Goal: Task Accomplishment & Management: Complete application form

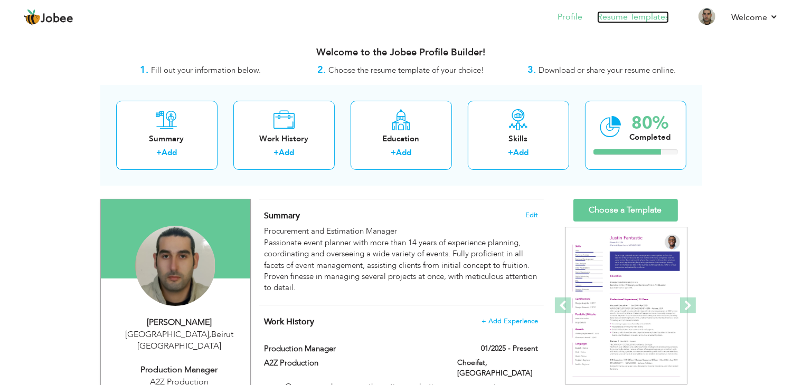
click at [638, 20] on link "Resume Templates" at bounding box center [633, 17] width 72 height 12
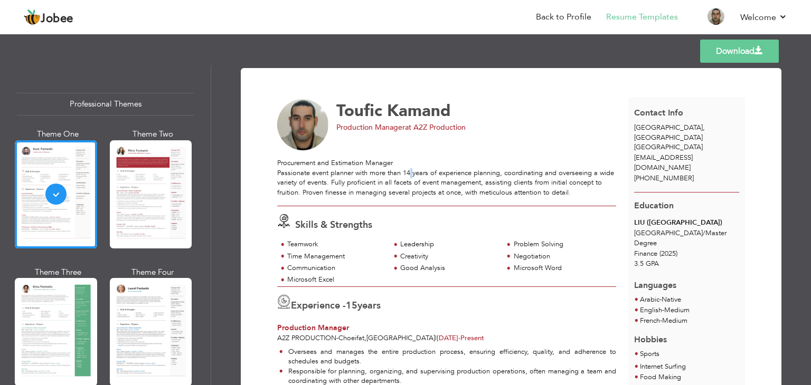
click at [405, 173] on div "Procurement and Estimation Manager Passionate event planner with more than 14 y…" at bounding box center [446, 177] width 339 height 39
click at [520, 123] on div "Production Manager at A2Z Production" at bounding box center [472, 127] width 272 height 11
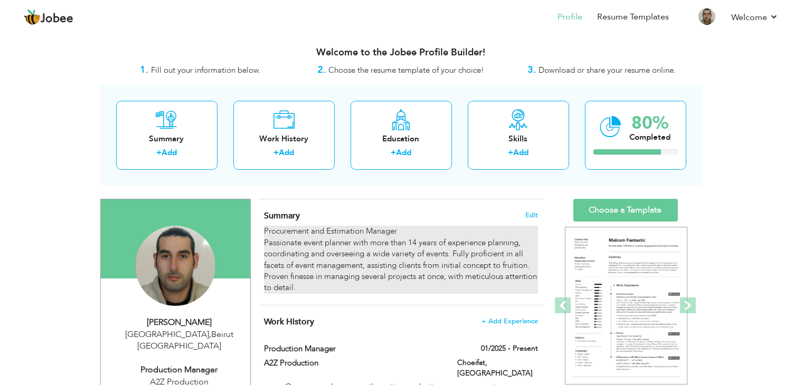
click at [416, 242] on div "Procurement and Estimation Manager Passionate event planner with more than 14 y…" at bounding box center [400, 260] width 273 height 68
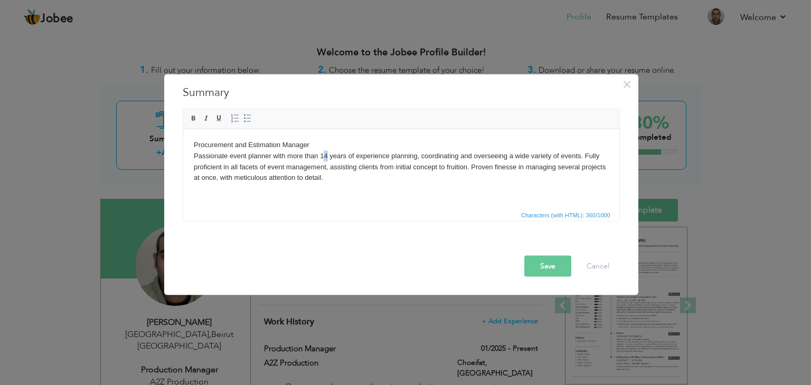
click at [323, 155] on body "Procurement and Estimation Manager Passionate event planner with more than 14 y…" at bounding box center [400, 161] width 415 height 44
click at [538, 264] on button "Save" at bounding box center [547, 266] width 47 height 21
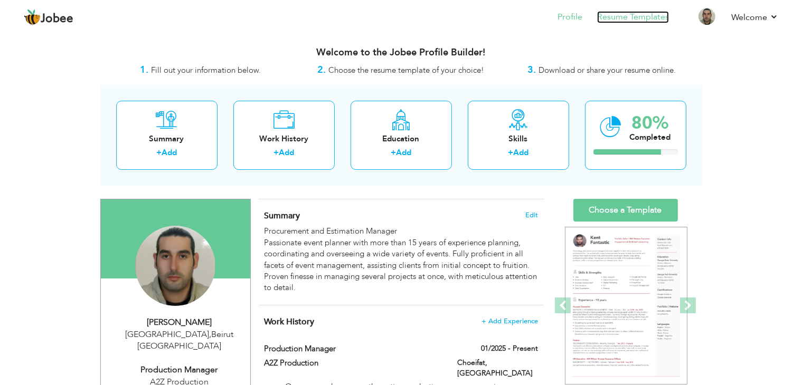
click at [643, 19] on link "Resume Templates" at bounding box center [633, 17] width 72 height 12
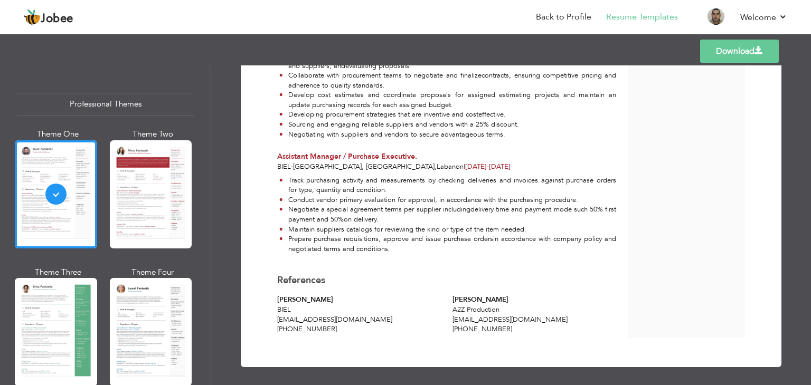
scroll to position [567, 0]
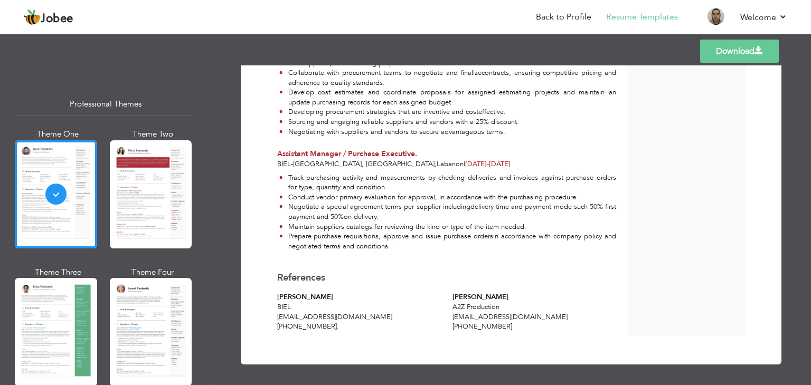
click at [301, 277] on span "References" at bounding box center [301, 277] width 48 height 13
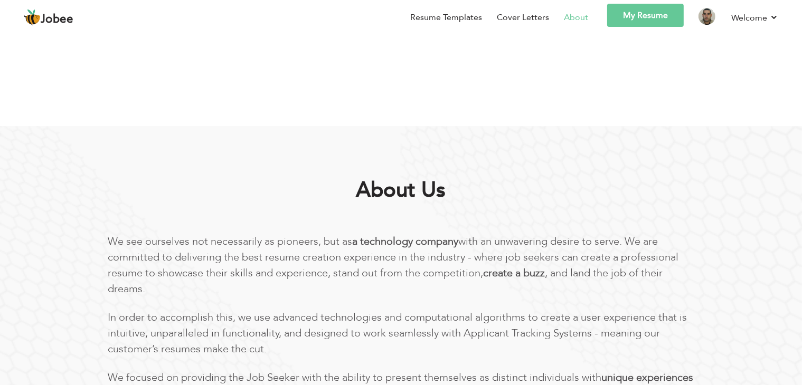
click at [655, 19] on link "My Resume" at bounding box center [645, 15] width 77 height 23
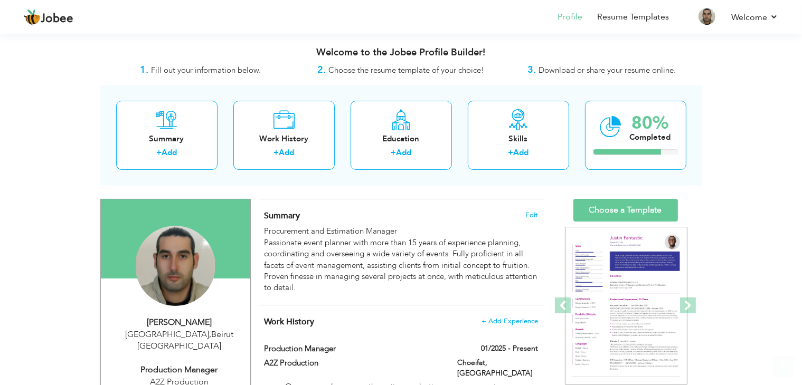
scroll to position [176, 0]
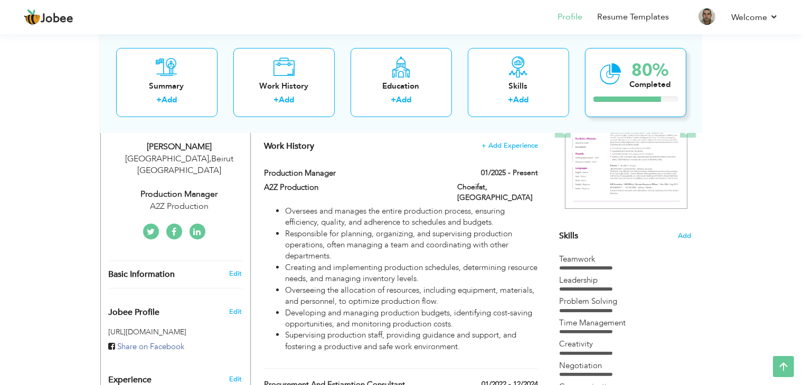
click at [644, 82] on div "Completed" at bounding box center [650, 84] width 41 height 11
click at [659, 98] on div at bounding box center [627, 99] width 68 height 5
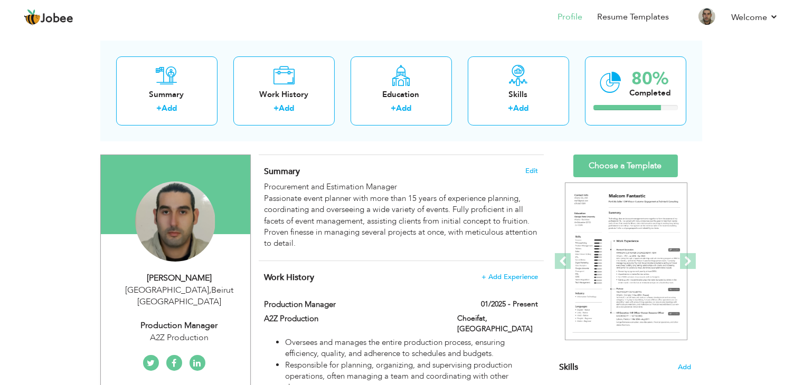
scroll to position [11, 0]
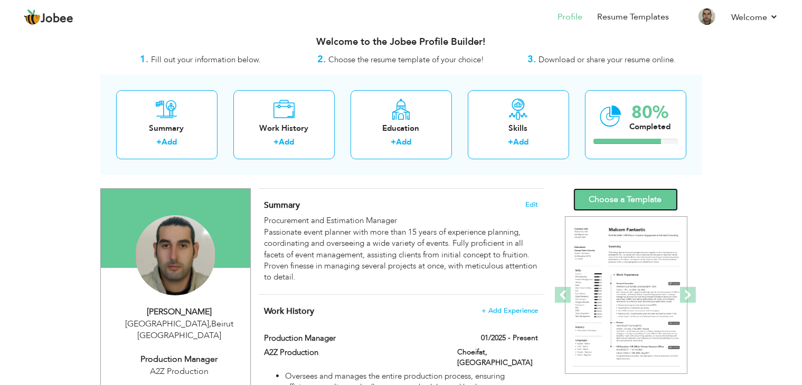
click at [629, 193] on link "Choose a Template" at bounding box center [625, 199] width 105 height 23
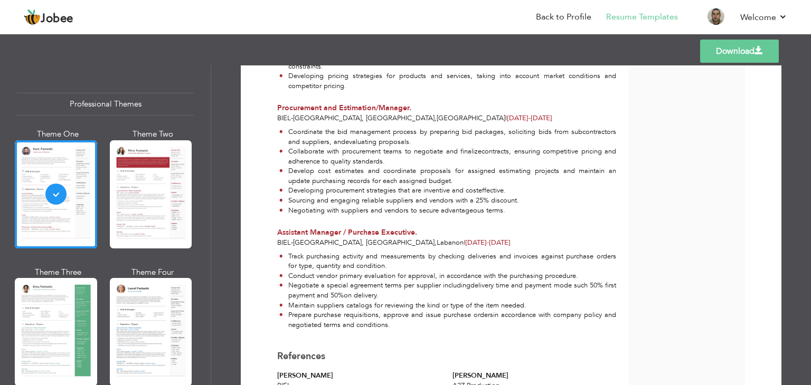
scroll to position [567, 0]
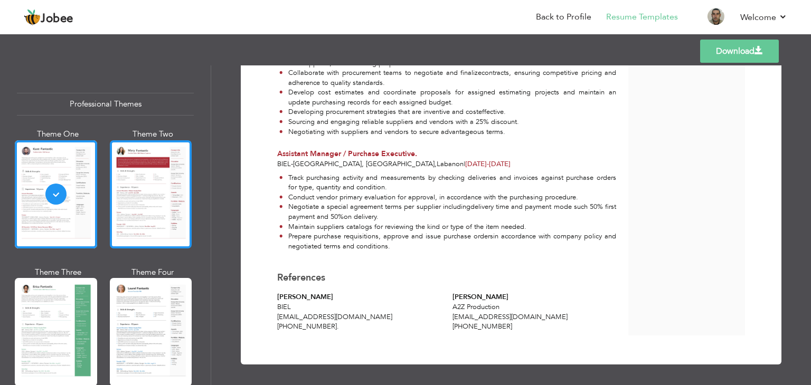
click at [153, 190] on div at bounding box center [151, 194] width 82 height 108
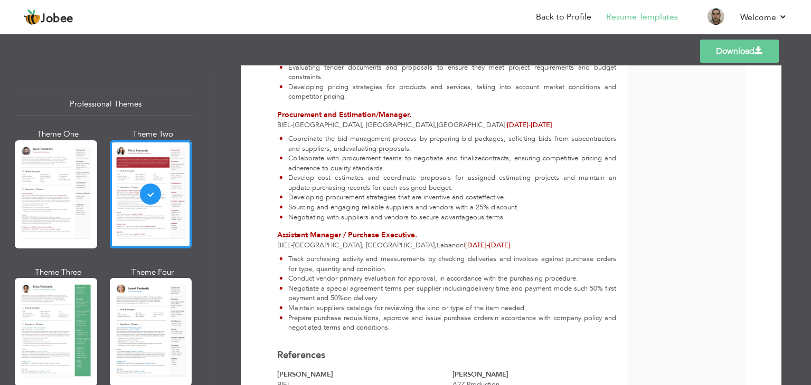
scroll to position [558, 0]
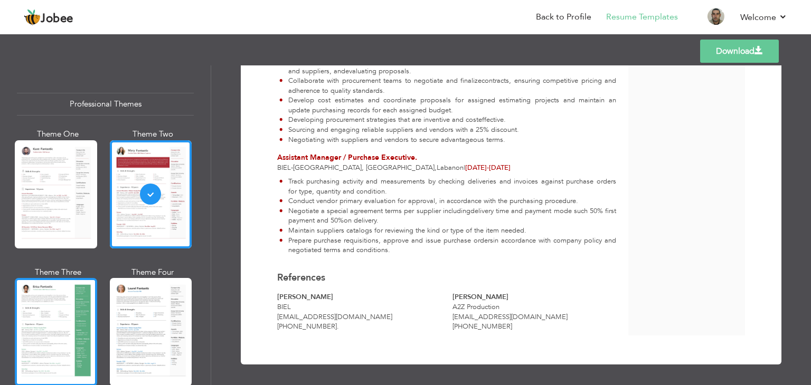
click at [71, 343] on div at bounding box center [56, 332] width 82 height 108
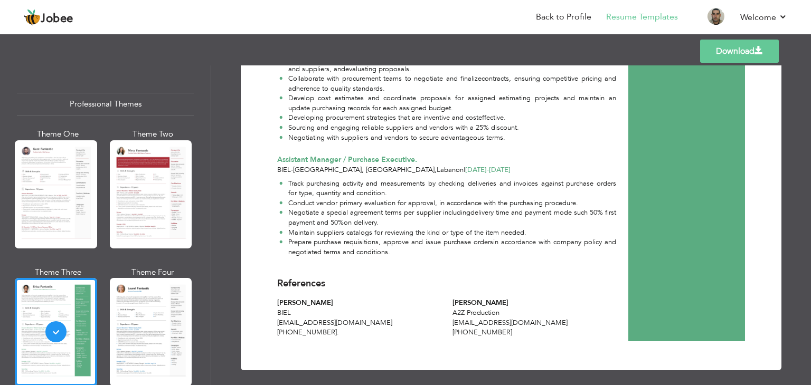
scroll to position [567, 0]
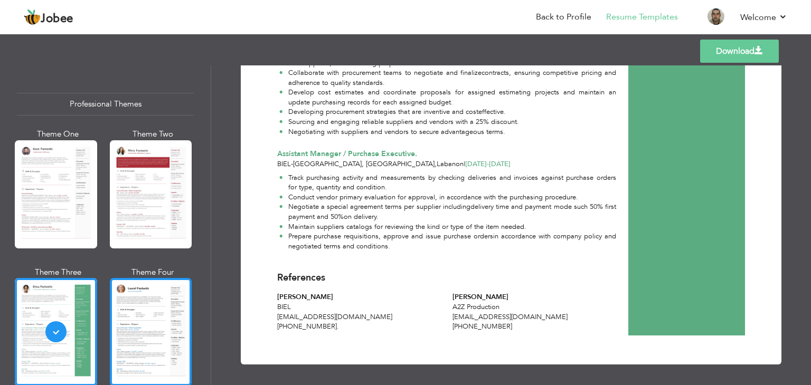
click at [151, 330] on div at bounding box center [151, 332] width 82 height 108
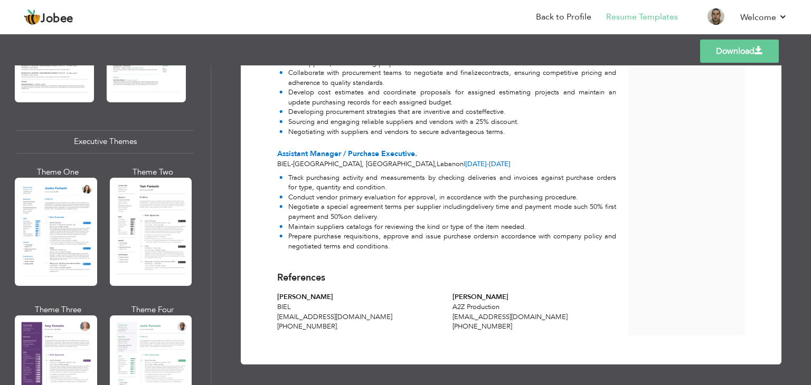
scroll to position [762, 0]
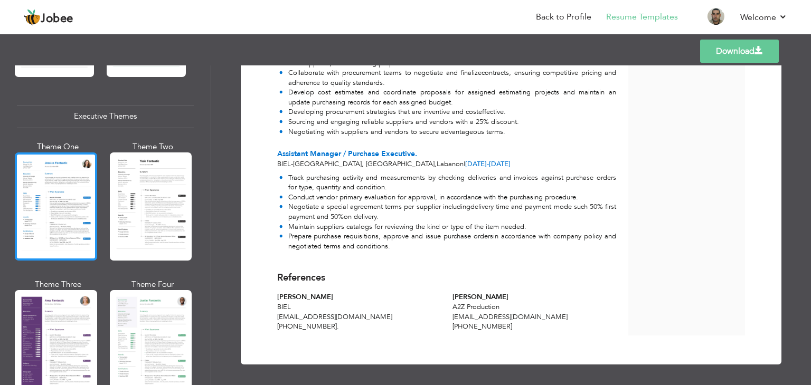
click at [49, 196] on div at bounding box center [56, 207] width 82 height 108
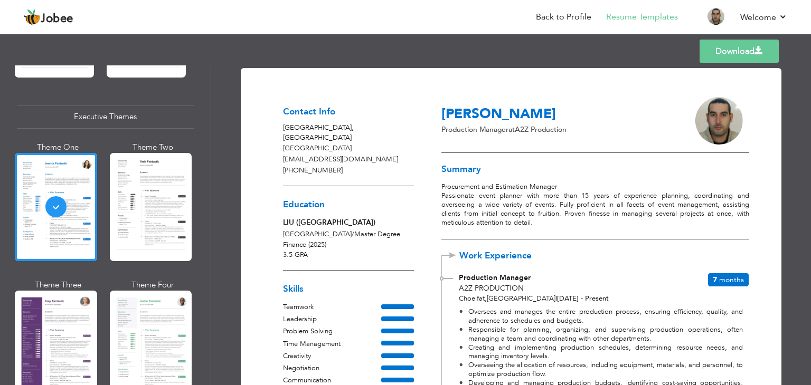
scroll to position [32, 0]
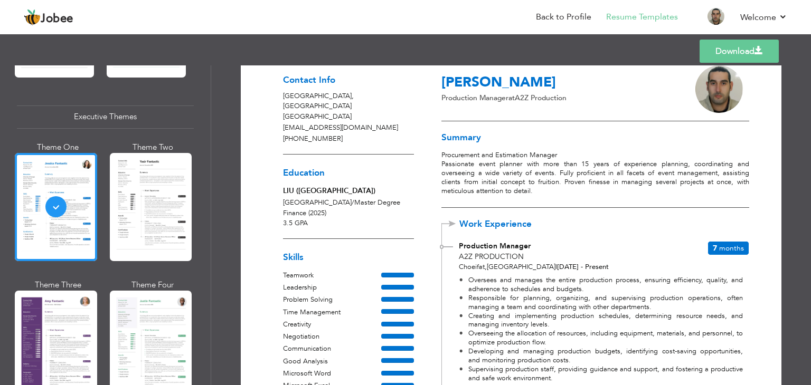
drag, startPoint x: 810, startPoint y: 111, endPoint x: 625, endPoint y: 66, distance: 190.7
click at [625, 66] on div "Toufic Kamand Production Manager at A2Z Production" at bounding box center [594, 92] width 307 height 58
click at [730, 52] on link "Download" at bounding box center [738, 51] width 79 height 23
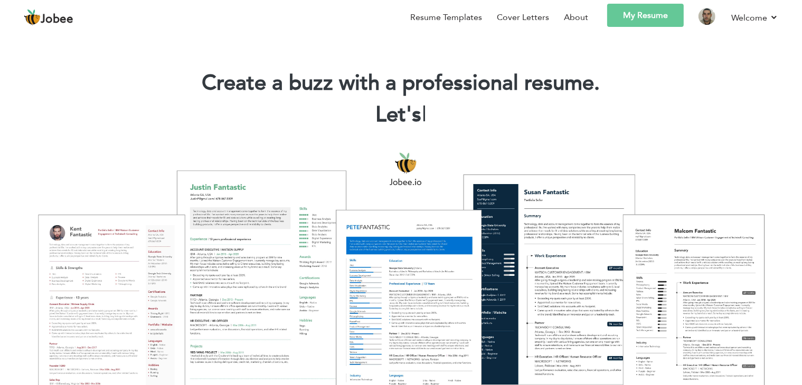
click at [661, 17] on link "My Resume" at bounding box center [645, 15] width 77 height 23
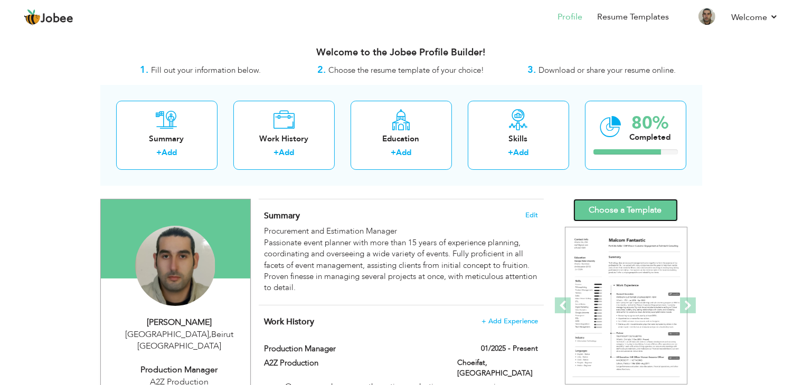
click at [627, 210] on link "Choose a Template" at bounding box center [625, 210] width 105 height 23
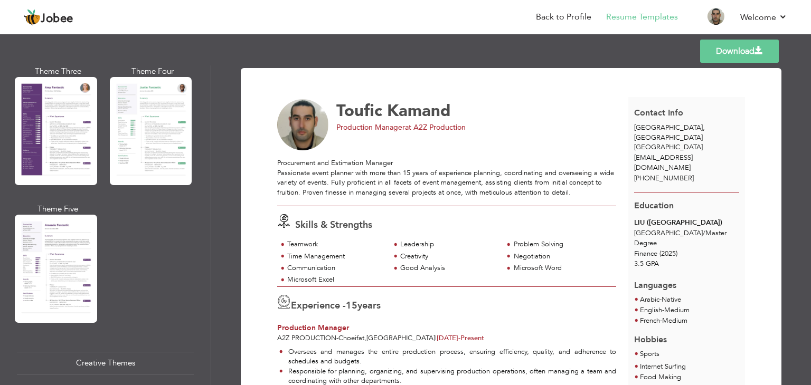
scroll to position [984, 0]
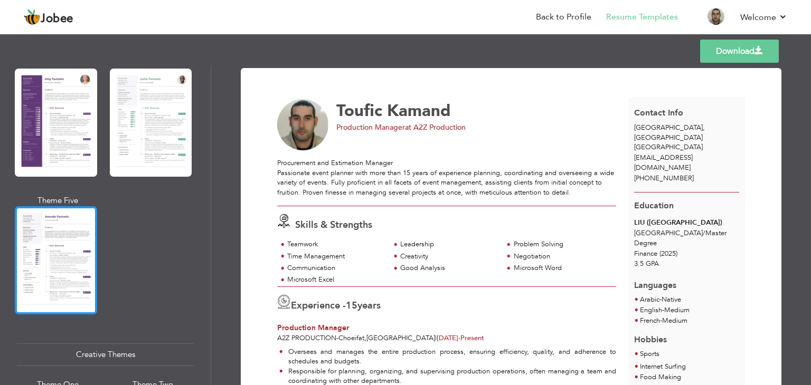
click at [68, 243] on div at bounding box center [56, 260] width 82 height 108
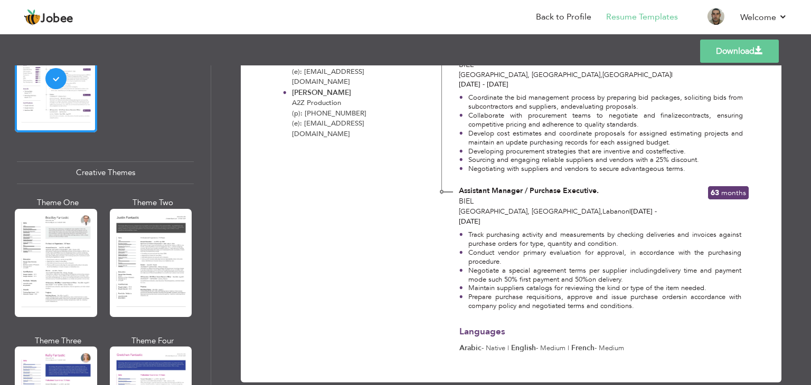
scroll to position [1189, 0]
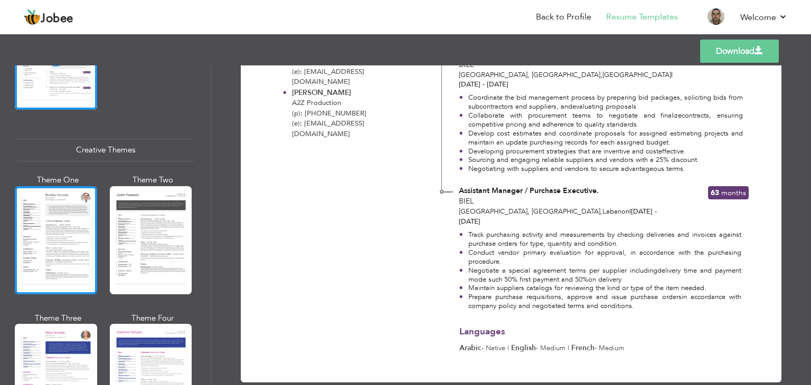
click at [54, 221] on div at bounding box center [56, 240] width 82 height 108
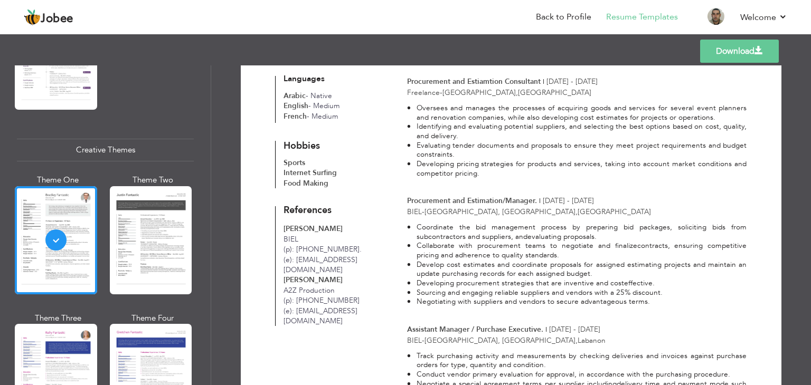
scroll to position [324, 0]
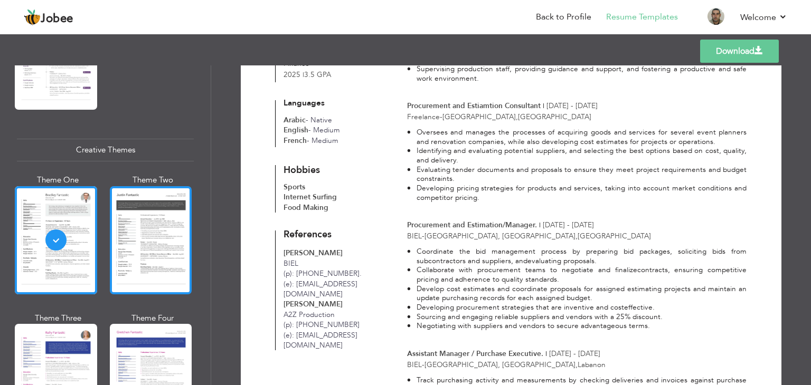
click at [168, 239] on div at bounding box center [151, 240] width 82 height 108
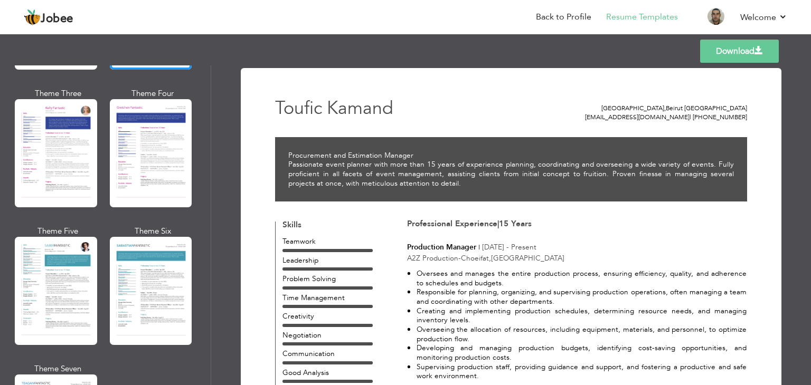
scroll to position [1434, 0]
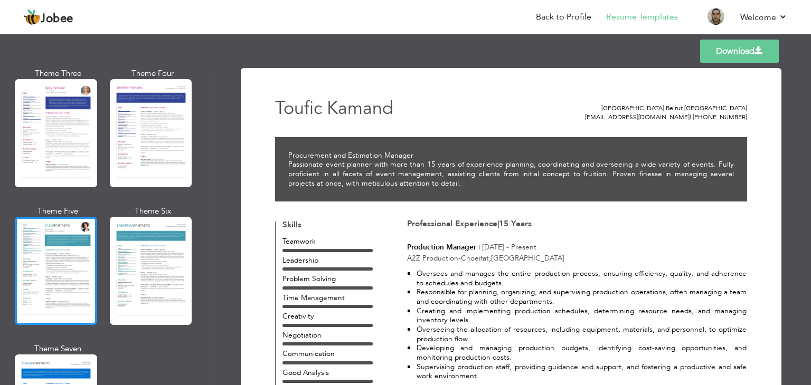
click at [53, 260] on div at bounding box center [56, 271] width 82 height 108
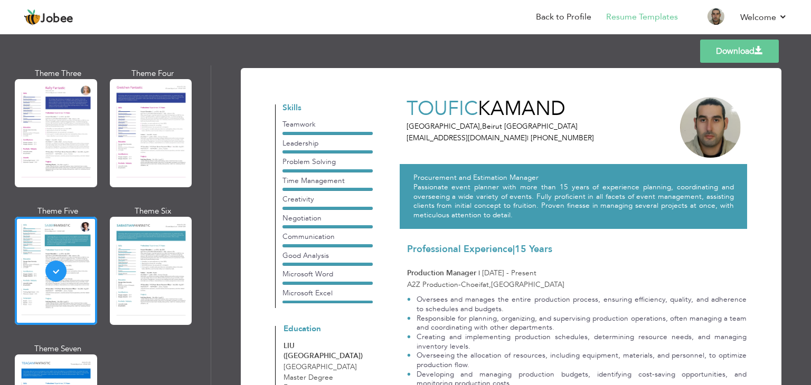
click at [745, 52] on link "Download" at bounding box center [739, 51] width 79 height 23
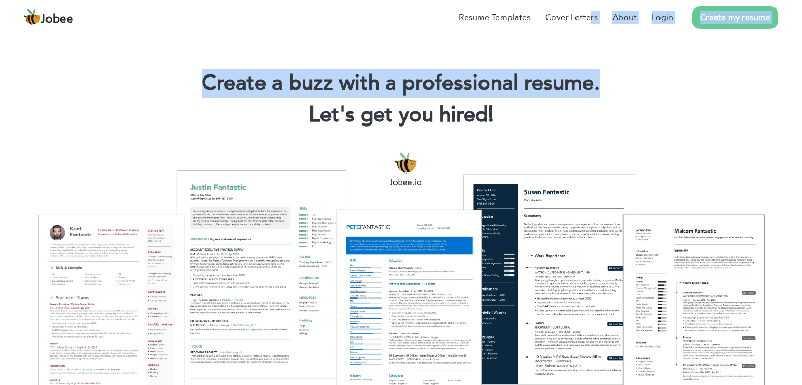
drag, startPoint x: 592, startPoint y: 26, endPoint x: 696, endPoint y: 62, distance: 110.5
click at [682, 64] on div "Create a buzz with a professional resume. Let's get you hired! |" at bounding box center [401, 95] width 802 height 76
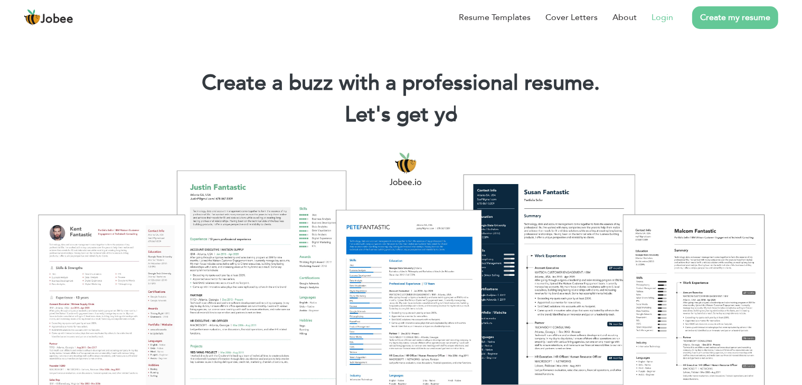
click at [660, 17] on link "Login" at bounding box center [662, 17] width 22 height 13
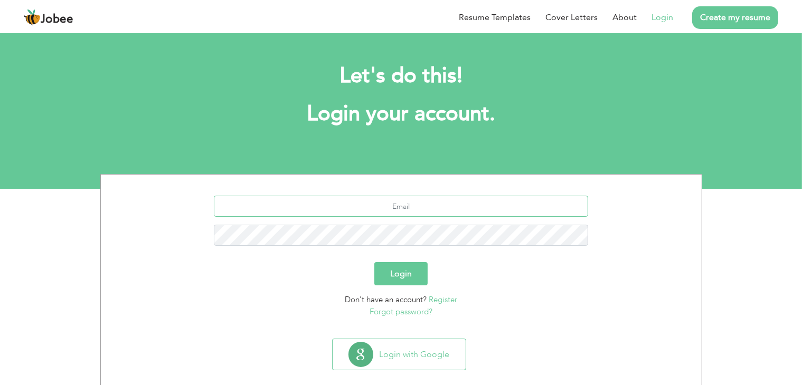
type input "[EMAIL_ADDRESS][DOMAIN_NAME]"
click at [402, 264] on button "Login" at bounding box center [400, 273] width 53 height 23
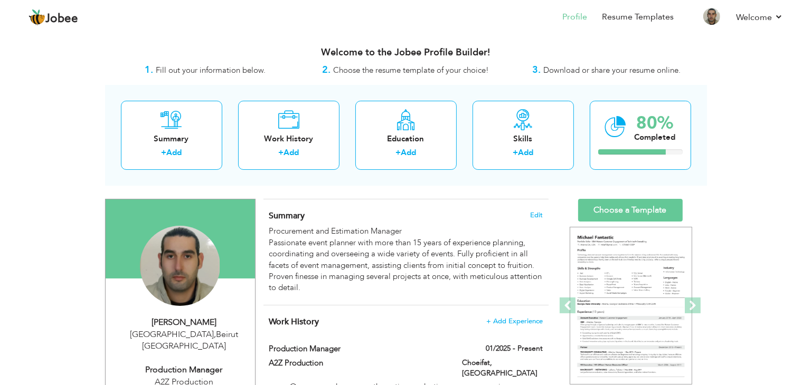
scroll to position [176, 0]
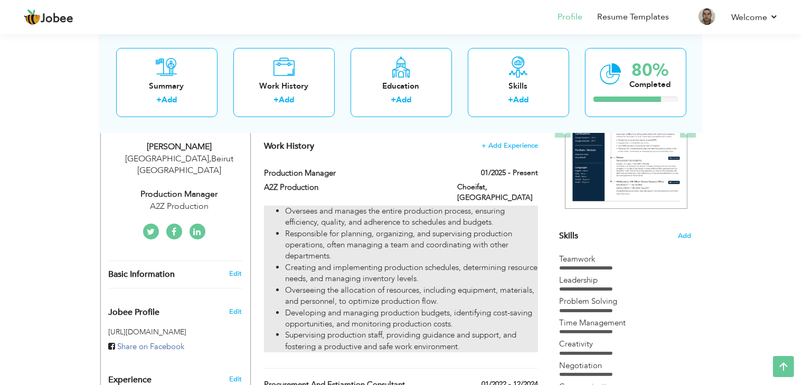
click at [361, 262] on li "Creating and implementing production schedules, determining resource needs, and…" at bounding box center [411, 273] width 252 height 23
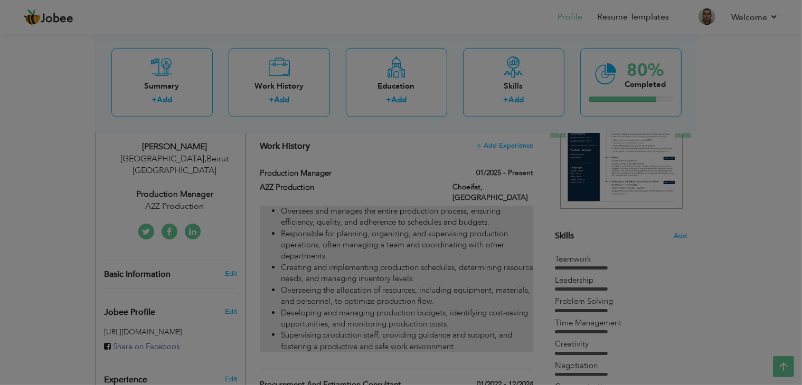
type input "Production Manager"
type input "A2Z Production"
type input "01/2025"
type input "[GEOGRAPHIC_DATA]"
type input "Choeifat"
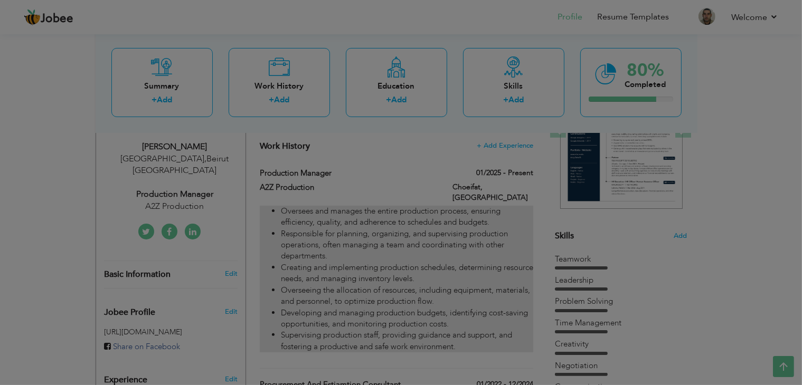
checkbox input "true"
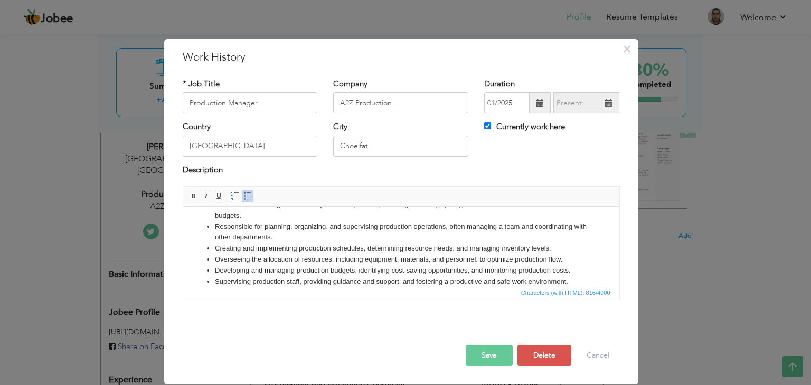
scroll to position [0, 0]
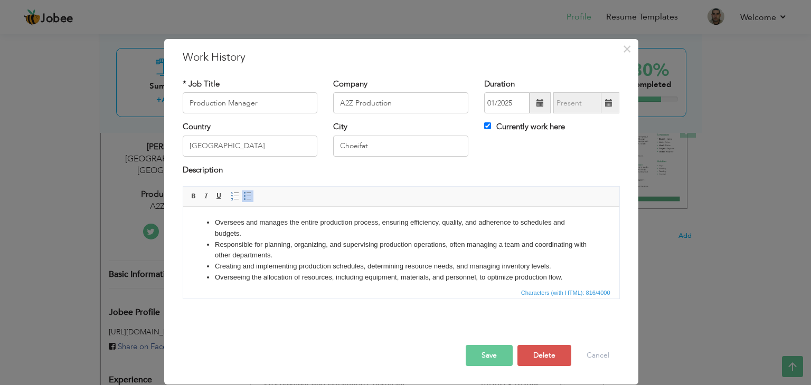
click at [289, 258] on li "Responsible for planning, organizing, and supervising production operations, of…" at bounding box center [400, 251] width 373 height 22
drag, startPoint x: 292, startPoint y: 258, endPoint x: 202, endPoint y: 243, distance: 90.9
click at [202, 243] on ul "Oversees and manages the entire production process, ensuring efficiency, qualit…" at bounding box center [400, 261] width 415 height 88
click at [495, 357] on button "Save" at bounding box center [489, 355] width 47 height 21
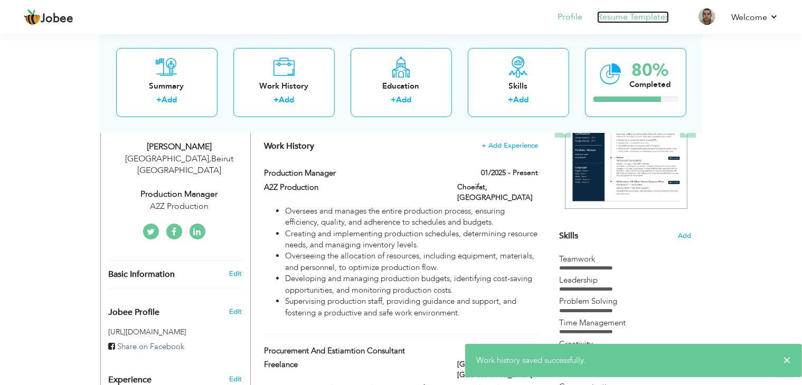
click at [624, 18] on link "Resume Templates" at bounding box center [633, 17] width 72 height 12
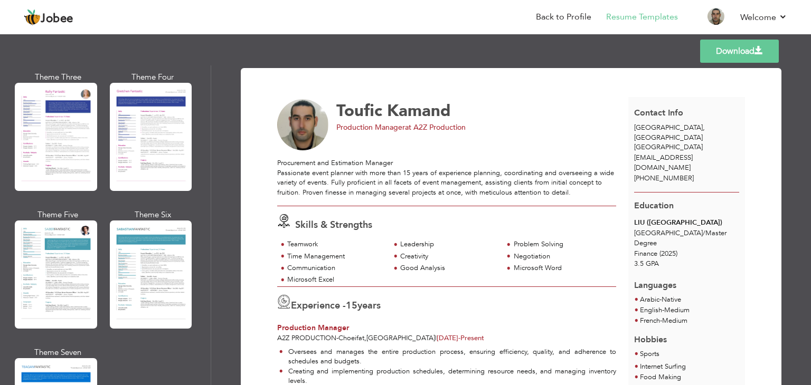
scroll to position [1464, 0]
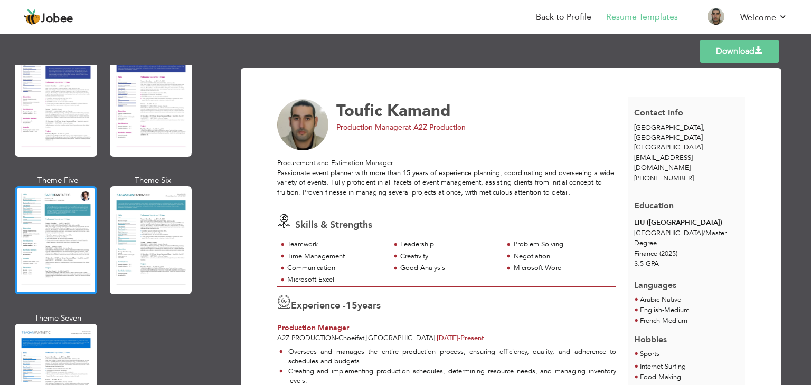
click at [67, 217] on div at bounding box center [56, 240] width 82 height 108
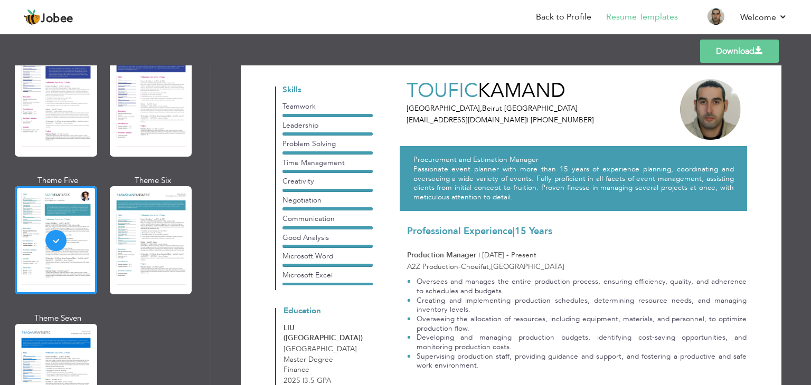
scroll to position [0, 0]
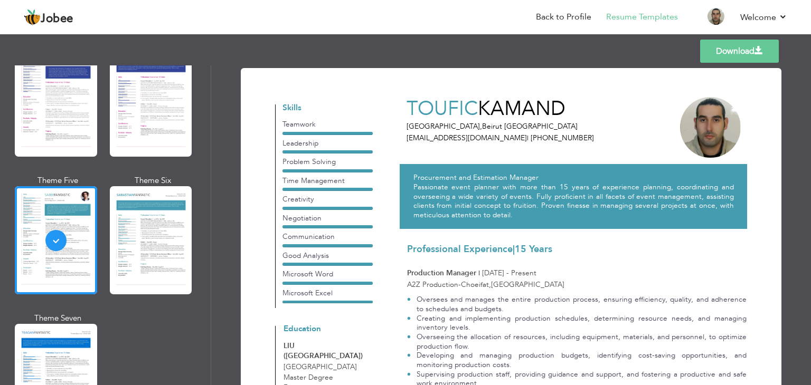
click at [454, 215] on p "Procurement and Estimation Manager Passionate event planner with more than 15 y…" at bounding box center [573, 196] width 320 height 46
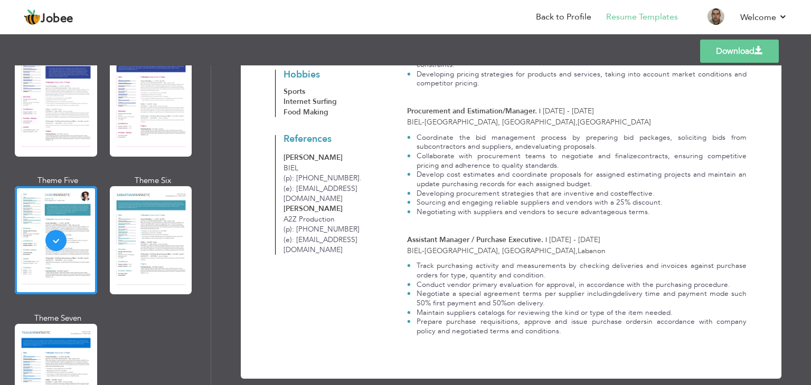
scroll to position [435, 0]
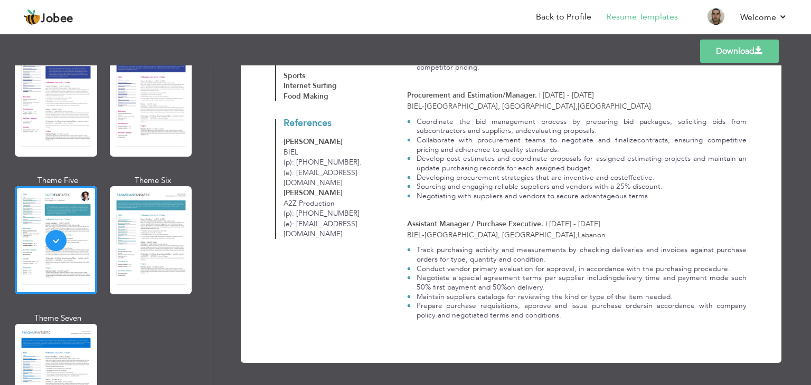
drag, startPoint x: 809, startPoint y: 143, endPoint x: 785, endPoint y: 167, distance: 34.0
click at [785, 163] on div "Download [PERSON_NAME] [GEOGRAPHIC_DATA] , [GEOGRAPHIC_DATA] [GEOGRAPHIC_DATA] …" at bounding box center [511, 225] width 600 height 320
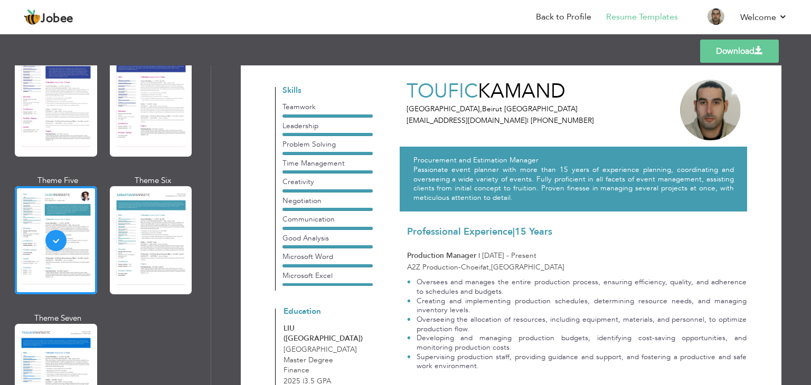
scroll to position [0, 0]
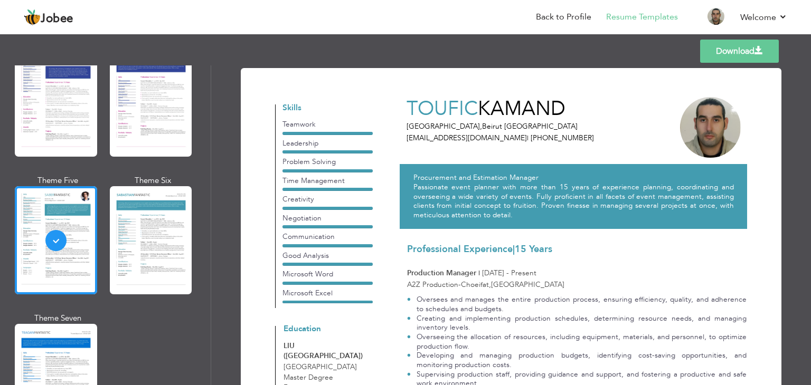
click at [748, 55] on link "Download" at bounding box center [739, 51] width 79 height 23
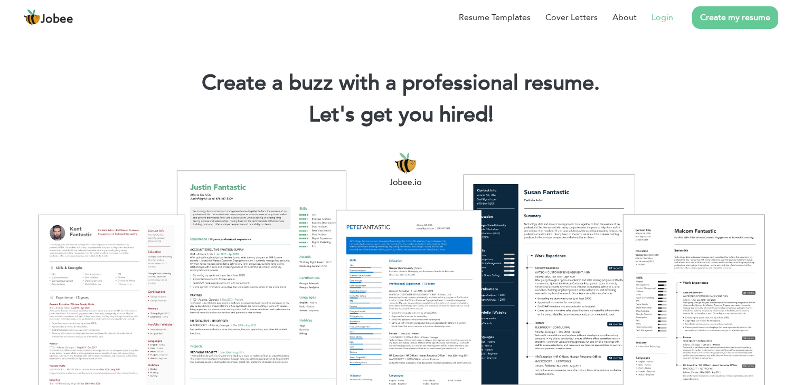
click at [662, 16] on link "Login" at bounding box center [662, 17] width 22 height 13
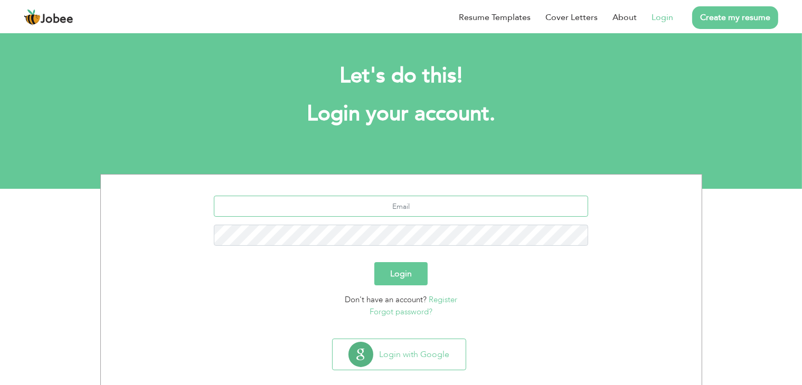
type input "[EMAIL_ADDRESS][DOMAIN_NAME]"
click at [403, 277] on button "Login" at bounding box center [400, 273] width 53 height 23
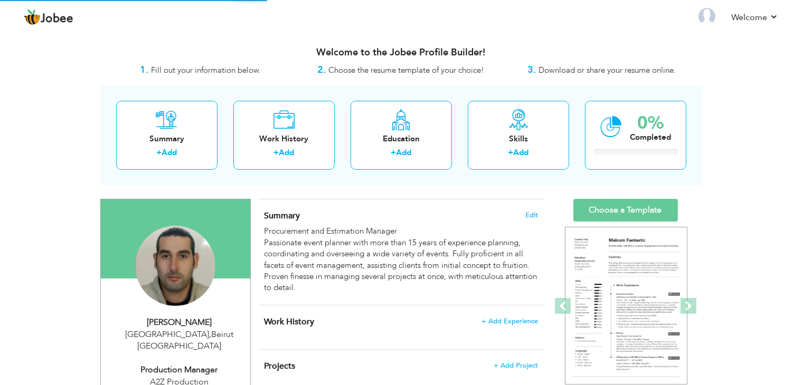
click at [711, 99] on div "View Resume Export PDF Profile Summary Public Link Experience Education Awards …" at bounding box center [401, 383] width 802 height 702
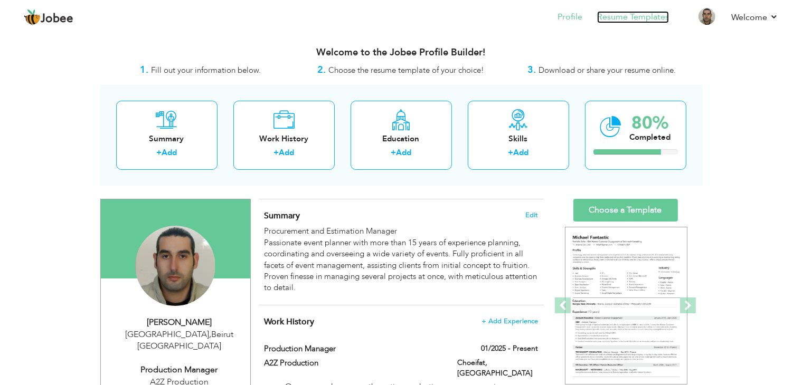
click at [627, 21] on link "Resume Templates" at bounding box center [633, 17] width 72 height 12
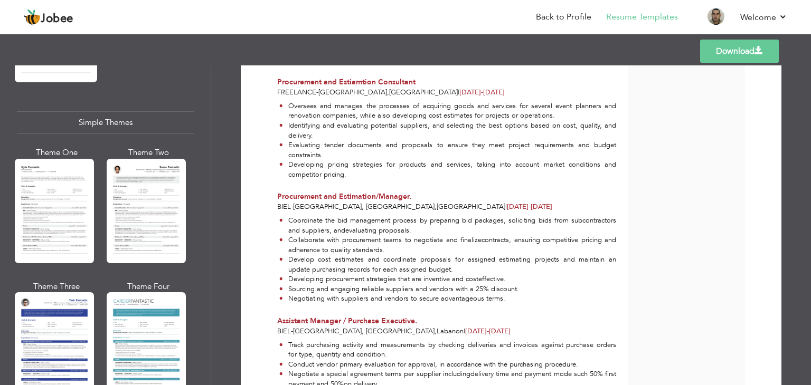
scroll to position [1834, 0]
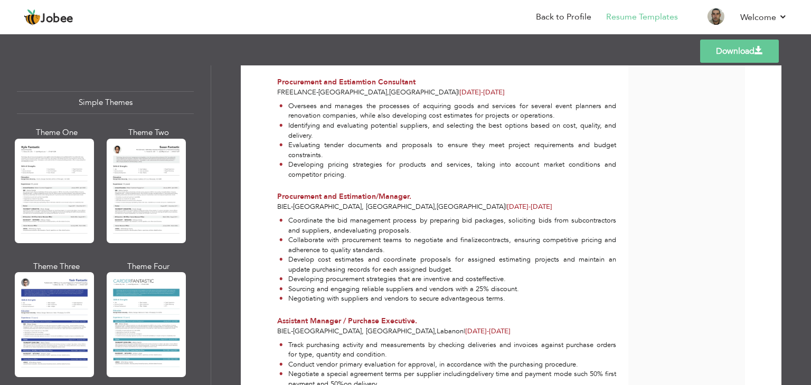
drag, startPoint x: 211, startPoint y: 381, endPoint x: 202, endPoint y: 329, distance: 52.4
click at [207, 306] on div "Professional Themes Theme One Theme Two Theme Three Theme Four" at bounding box center [405, 225] width 811 height 320
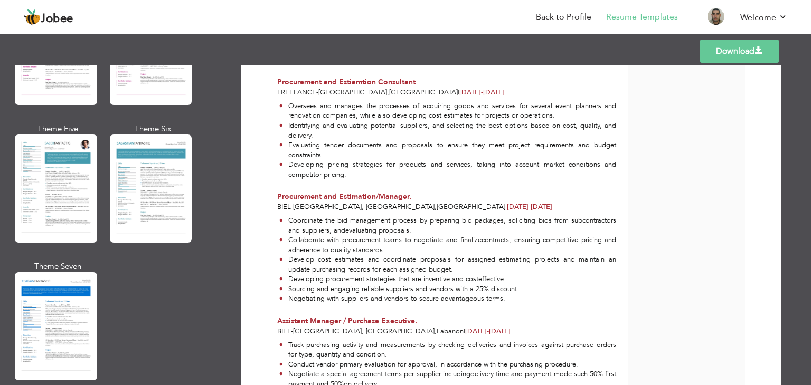
scroll to position [1524, 0]
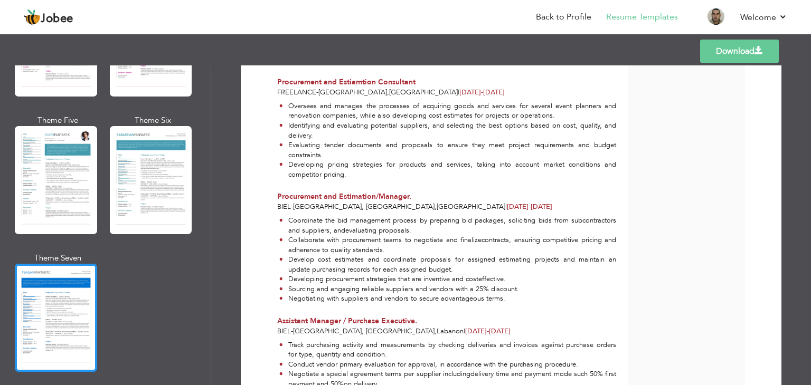
click at [68, 300] on div at bounding box center [56, 318] width 82 height 108
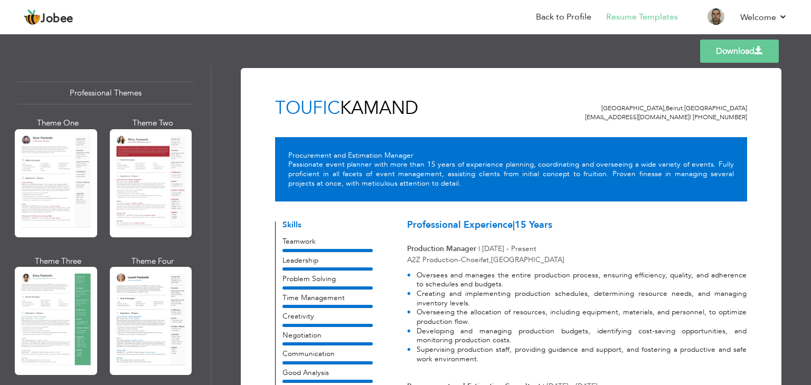
scroll to position [0, 0]
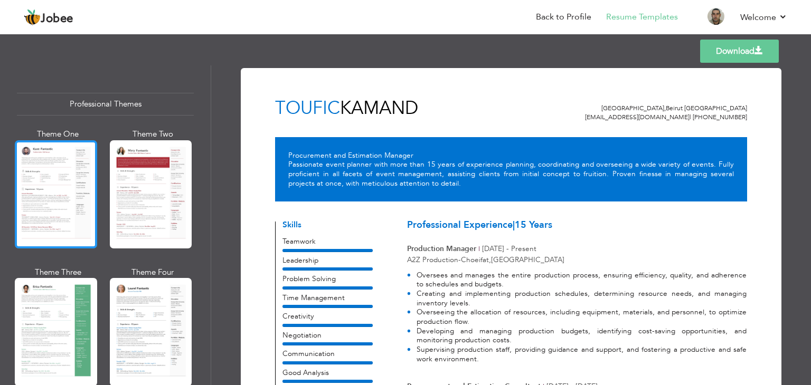
click at [67, 181] on div at bounding box center [56, 194] width 82 height 108
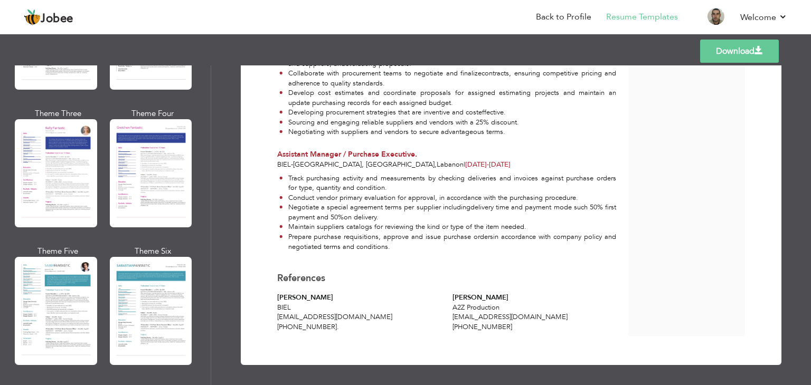
scroll to position [1385, 0]
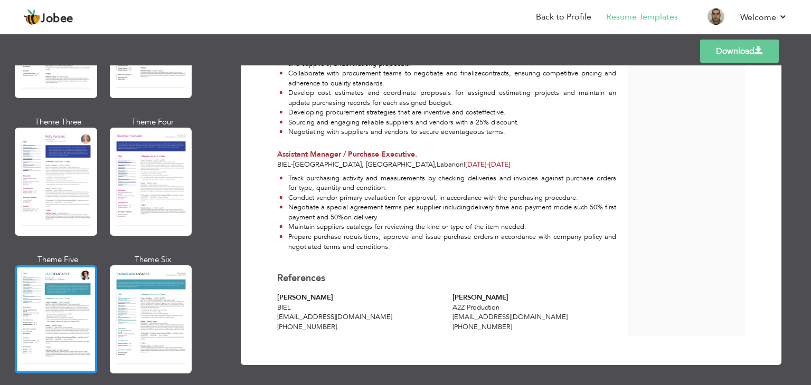
click at [70, 312] on div at bounding box center [56, 319] width 82 height 108
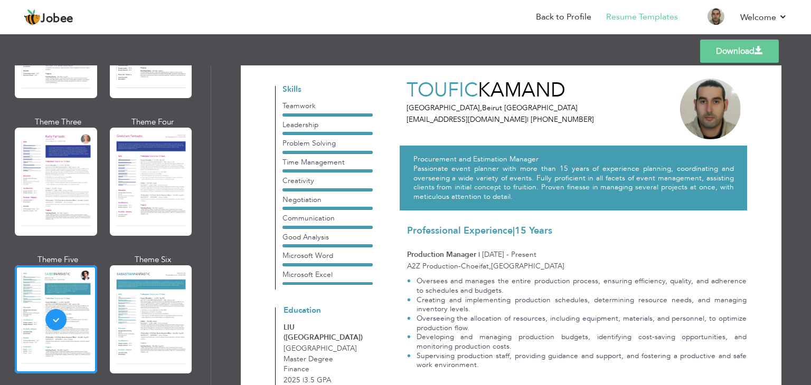
scroll to position [0, 0]
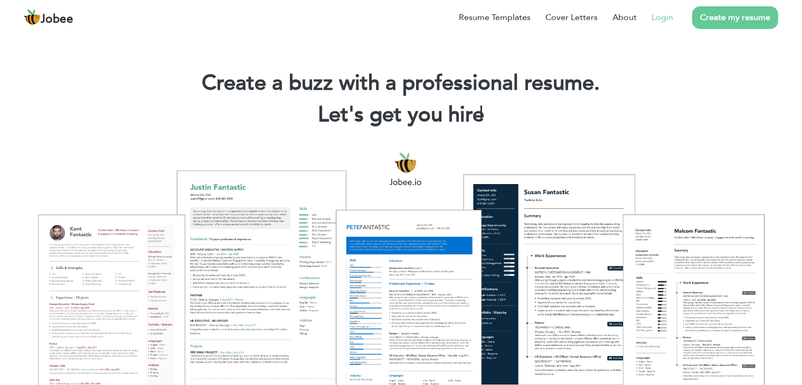
click at [667, 20] on link "Login" at bounding box center [662, 17] width 22 height 13
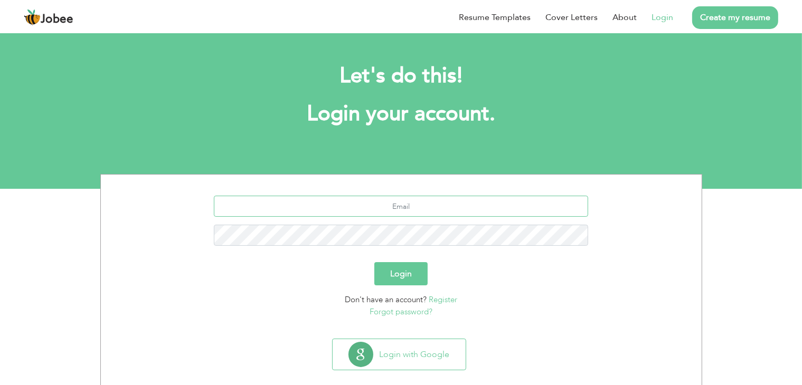
type input "[EMAIL_ADDRESS][DOMAIN_NAME]"
click at [410, 276] on button "Login" at bounding box center [400, 273] width 53 height 23
